Goal: Task Accomplishment & Management: Manage account settings

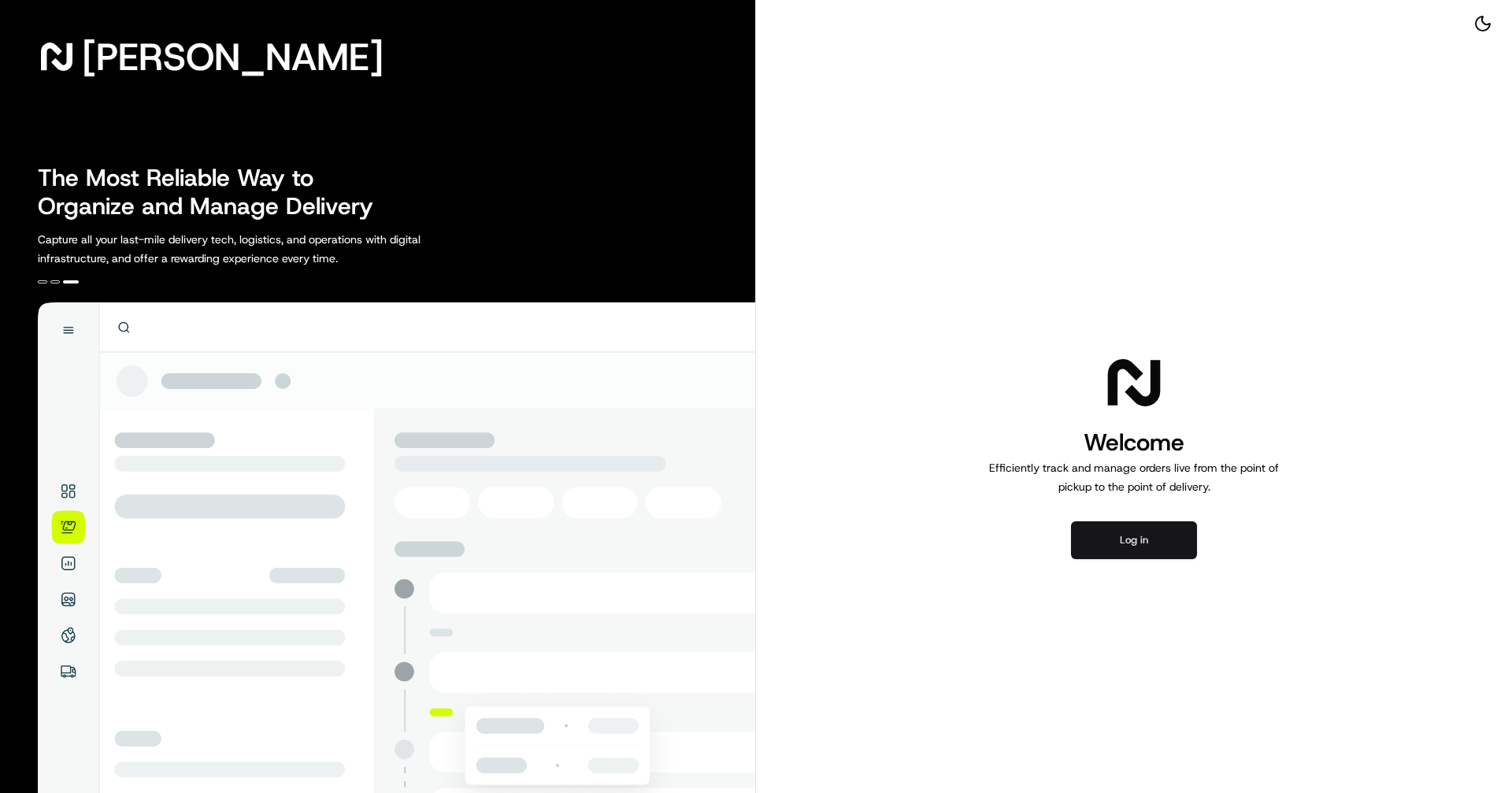
click at [1144, 549] on button "Log in" at bounding box center [1134, 539] width 126 height 37
